Goal: Information Seeking & Learning: Learn about a topic

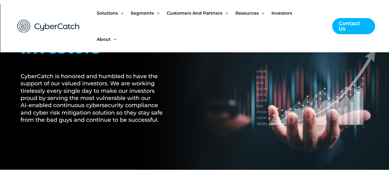
click at [64, 20] on img at bounding box center [48, 26] width 75 height 26
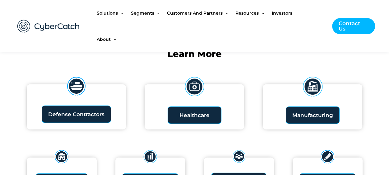
scroll to position [716, 0]
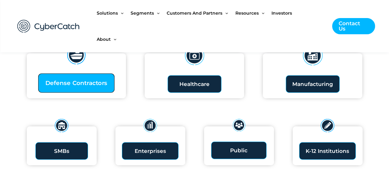
click at [94, 80] on span "Defense Contractors" at bounding box center [76, 83] width 62 height 6
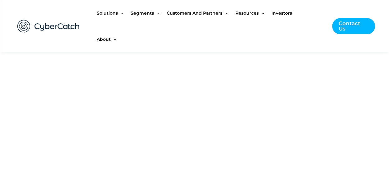
scroll to position [685, 0]
